Goal: Task Accomplishment & Management: Complete application form

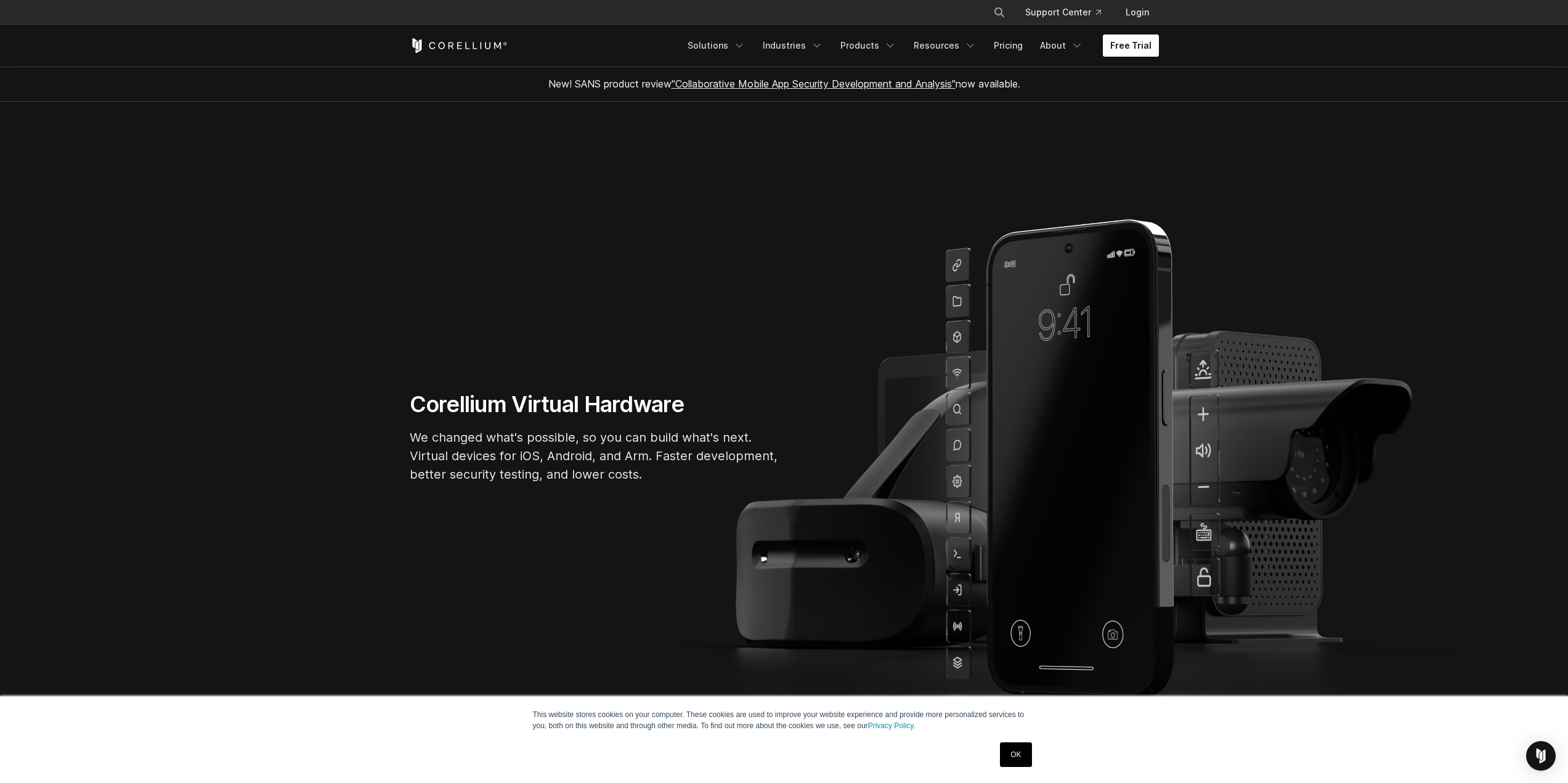
click at [1125, 39] on link "Free Trial" at bounding box center [1130, 46] width 56 height 22
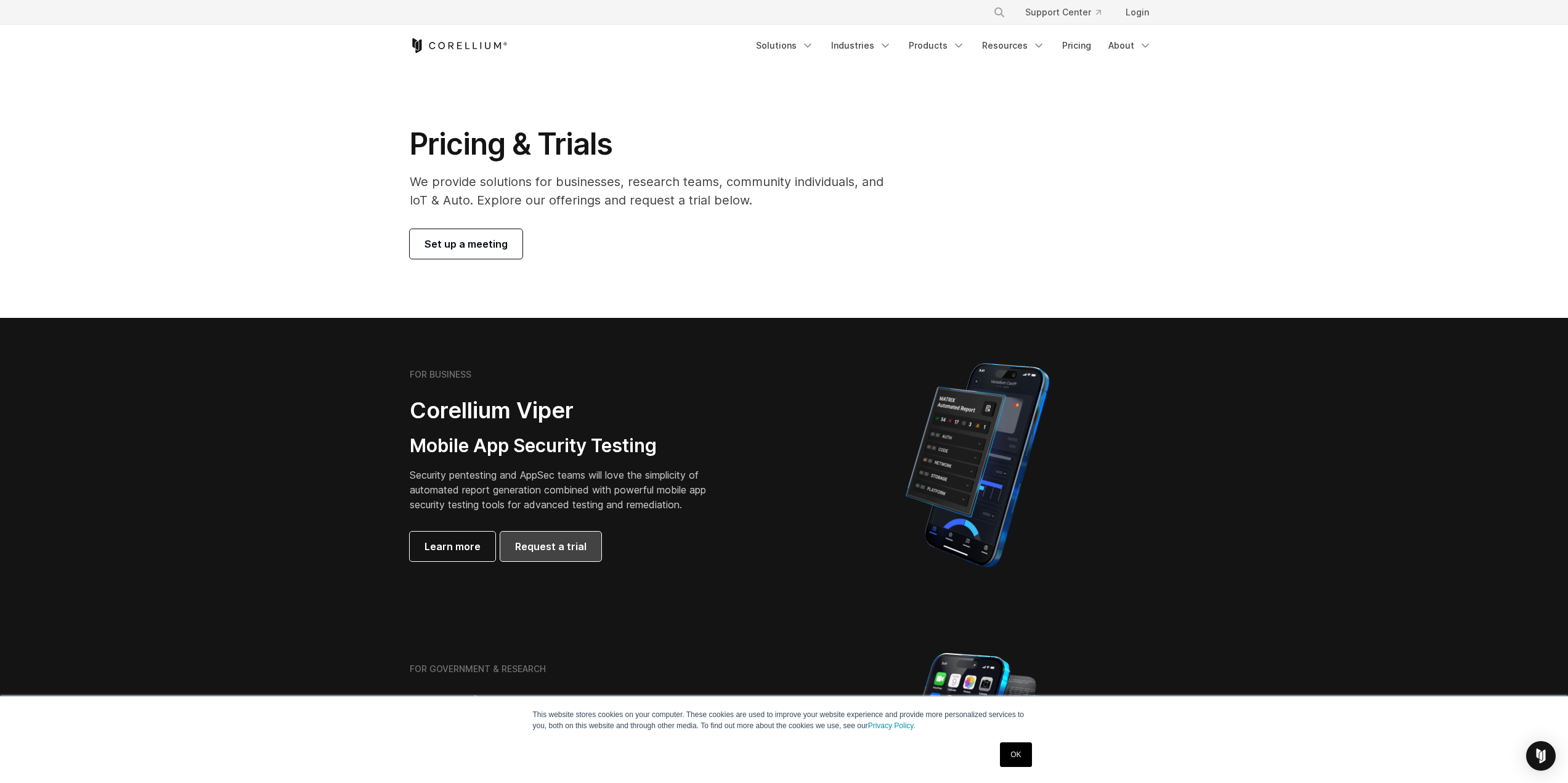
click at [571, 546] on span "Request a trial" at bounding box center [551, 546] width 72 height 15
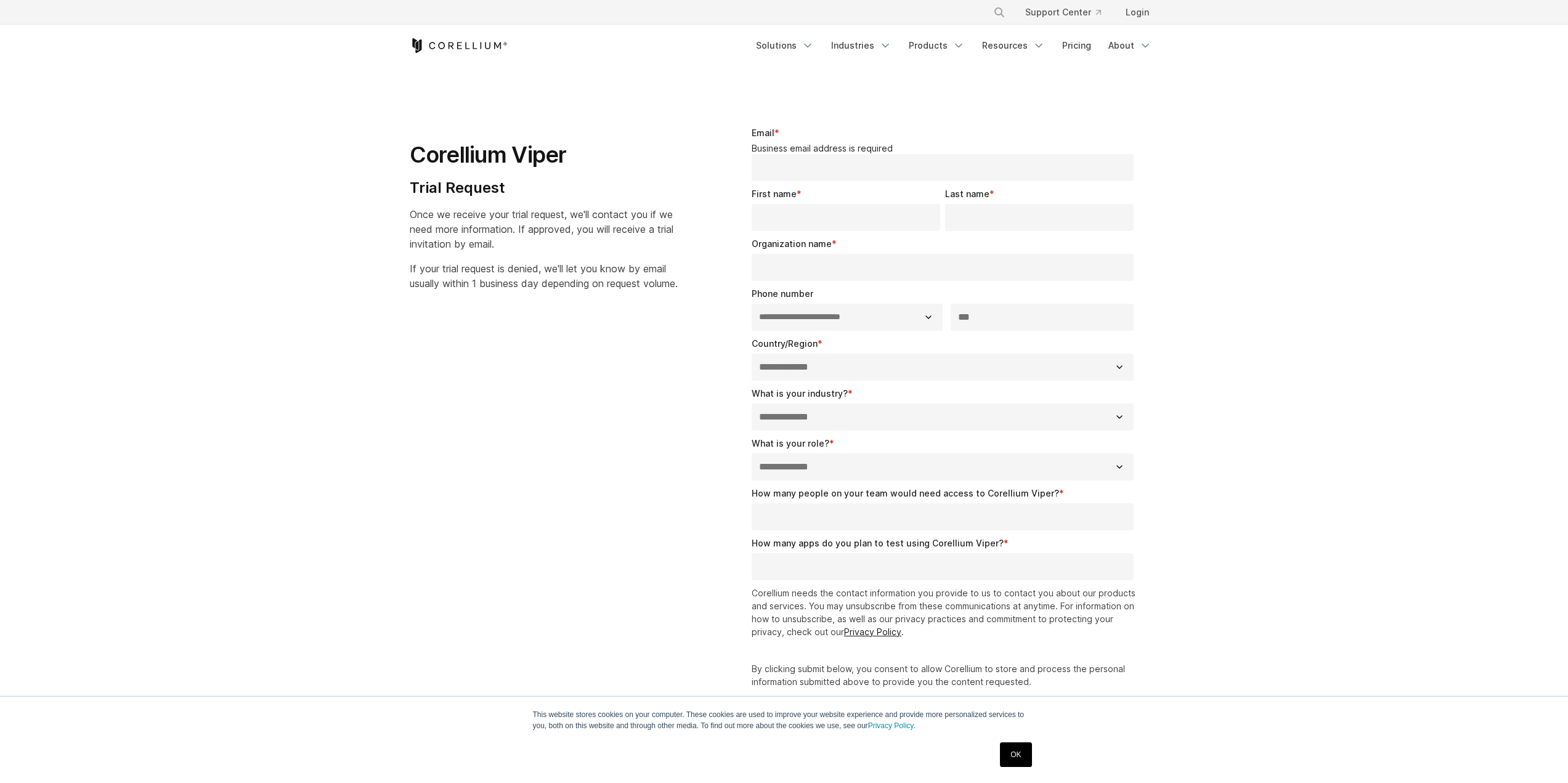
select select "**"
